Goal: Check status: Check status

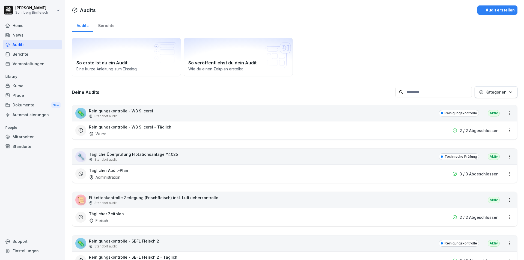
click at [430, 94] on input at bounding box center [434, 92] width 76 height 11
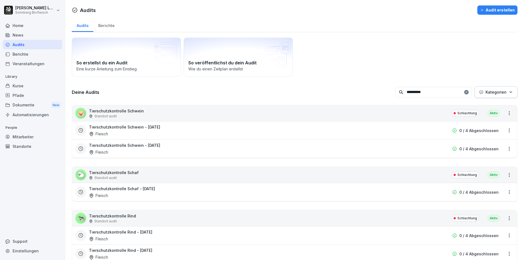
type input "**********"
click at [176, 148] on div "Tierschutzkontrolle Schwein - [DATE] Fleisch" at bounding box center [259, 148] width 341 height 13
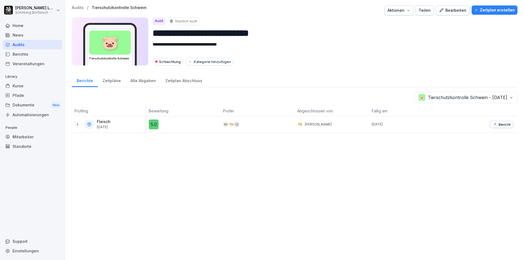
click at [76, 126] on icon at bounding box center [77, 124] width 4 height 4
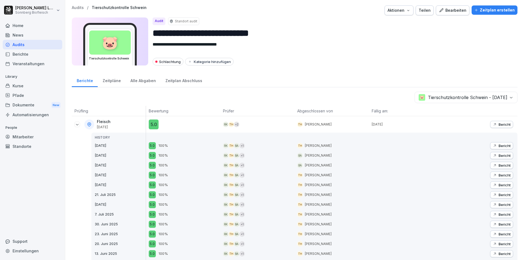
click at [76, 126] on icon at bounding box center [77, 124] width 4 height 4
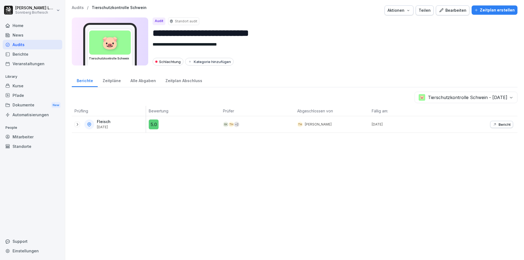
click at [77, 5] on p "Audits" at bounding box center [78, 7] width 12 height 5
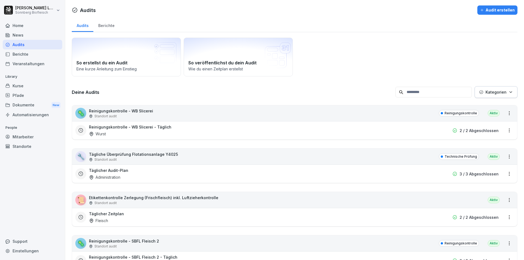
click at [406, 94] on input at bounding box center [434, 92] width 76 height 11
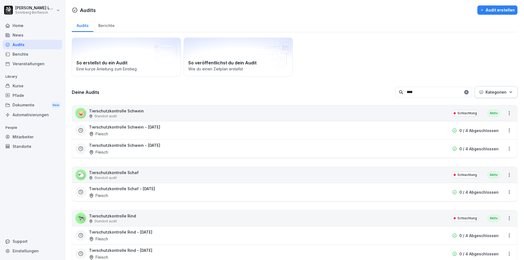
type input "****"
click at [295, 118] on div "🐷 Tierschutzkontrolle Schwein Standort audit Schlachtung [GEOGRAPHIC_DATA]" at bounding box center [294, 113] width 445 height 16
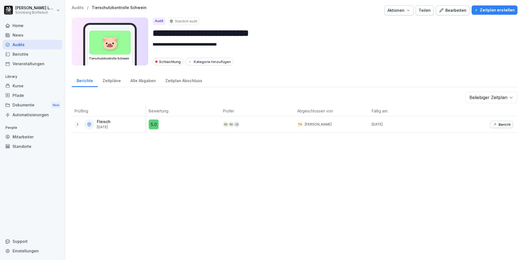
click at [82, 7] on p "Audits" at bounding box center [78, 7] width 12 height 5
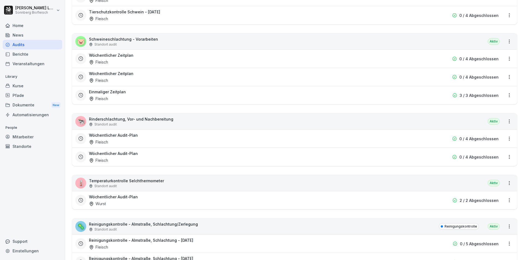
scroll to position [873, 0]
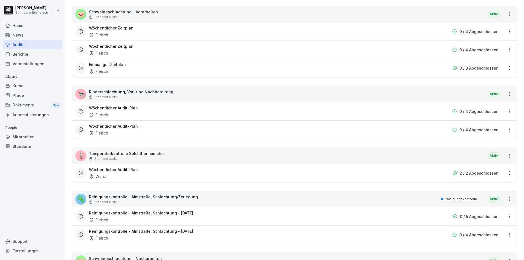
click at [163, 155] on div "🌡️ Temperaturkontrolle Selchthermometer Standort audit Aktiv" at bounding box center [294, 156] width 445 height 16
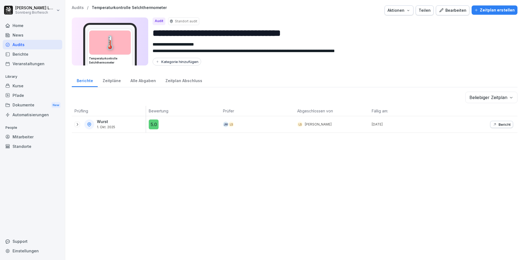
click at [79, 123] on icon at bounding box center [77, 124] width 4 height 4
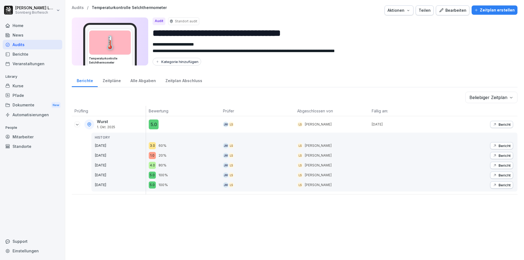
click at [501, 156] on p "Bericht" at bounding box center [505, 155] width 12 height 4
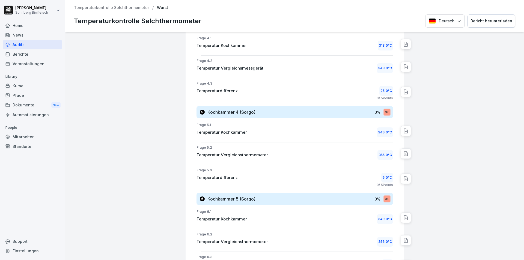
scroll to position [464, 0]
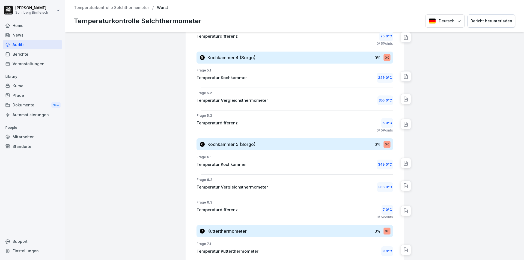
click at [97, 7] on p "Temperaturkontrolle Selchthermometer" at bounding box center [111, 7] width 75 height 5
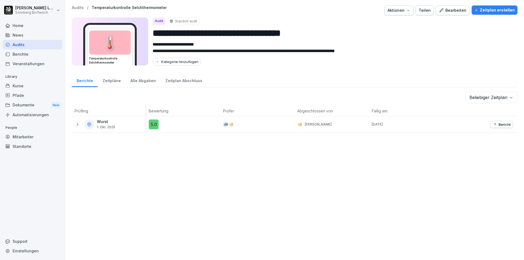
click at [78, 8] on p "Audits" at bounding box center [78, 7] width 12 height 5
